Goal: Transaction & Acquisition: Book appointment/travel/reservation

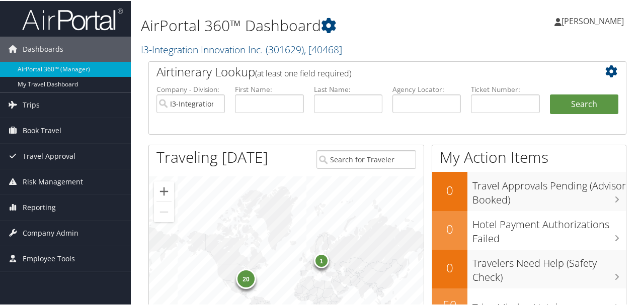
drag, startPoint x: 572, startPoint y: 0, endPoint x: 461, endPoint y: 12, distance: 111.3
click at [514, 13] on div "[PERSON_NAME] [PERSON_NAME] My Settings Travel Agency Contacts View Travel Prof…" at bounding box center [536, 24] width 215 height 39
click at [51, 133] on span "Book Travel" at bounding box center [42, 129] width 39 height 25
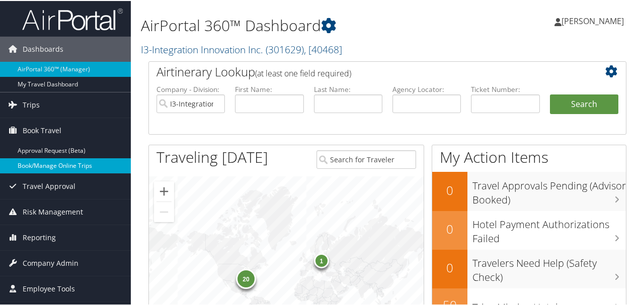
click at [70, 169] on link "Book/Manage Online Trips" at bounding box center [65, 164] width 131 height 15
